Goal: Task Accomplishment & Management: Manage account settings

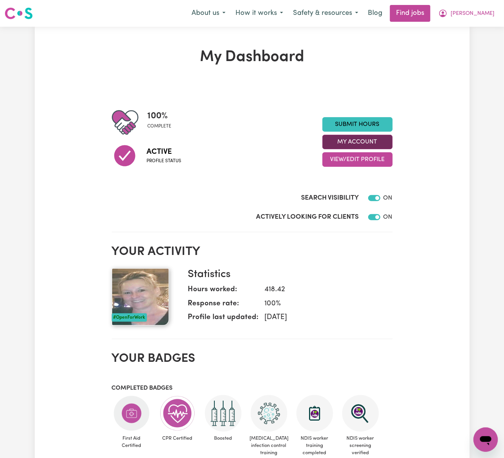
click at [344, 143] on button "My Account" at bounding box center [357, 142] width 70 height 14
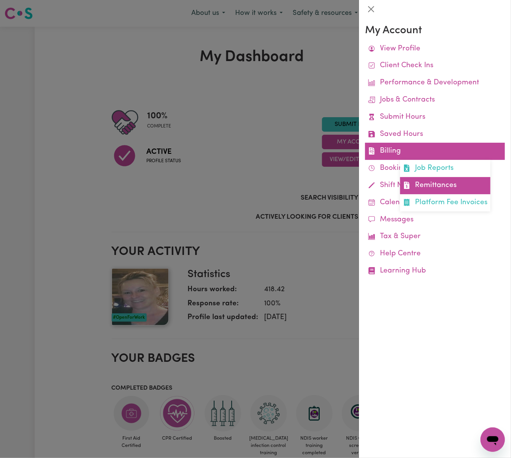
click at [439, 183] on link "Remittances" at bounding box center [445, 185] width 90 height 17
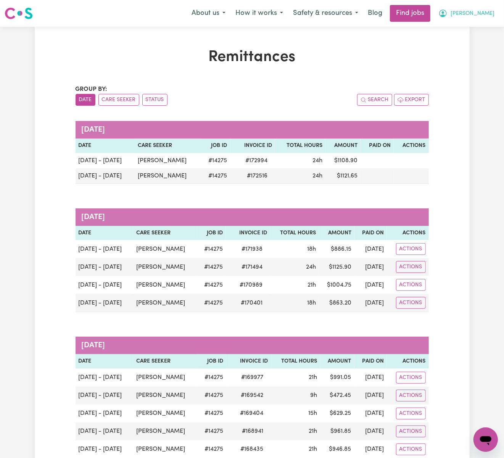
click at [470, 13] on span "[PERSON_NAME]" at bounding box center [472, 14] width 44 height 8
click at [464, 56] on link "Logout" at bounding box center [468, 58] width 60 height 14
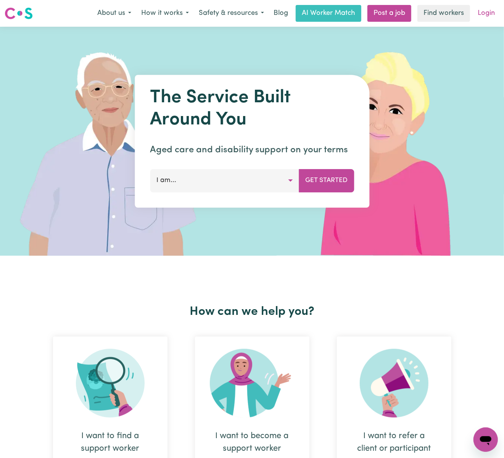
click at [476, 15] on link "Login" at bounding box center [486, 13] width 26 height 17
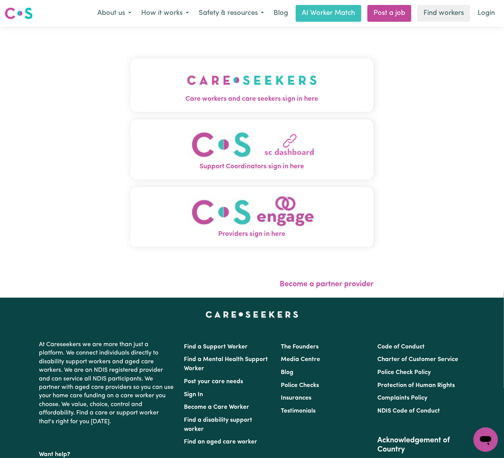
click at [242, 76] on img "Care workers and care seekers sign in here" at bounding box center [252, 80] width 130 height 28
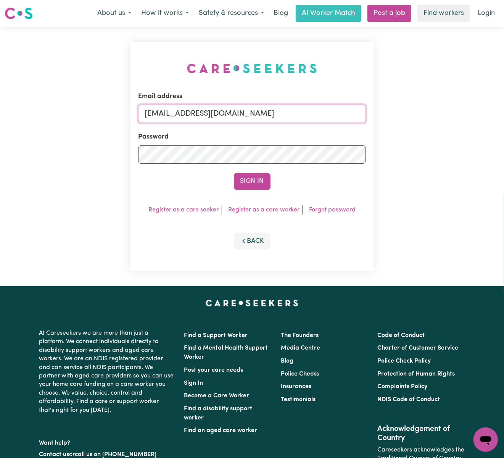
drag, startPoint x: 184, startPoint y: 112, endPoint x: 410, endPoint y: 112, distance: 225.7
click at [410, 112] on div "Email address [EMAIL_ADDRESS][DOMAIN_NAME] Password Sign In Register as a care …" at bounding box center [252, 156] width 504 height 259
paste input "LeahTaggartIC"
type input "[EMAIL_ADDRESS][DOMAIN_NAME]"
click at [234, 173] on button "Sign In" at bounding box center [252, 181] width 37 height 17
